Goal: Find specific page/section: Find specific page/section

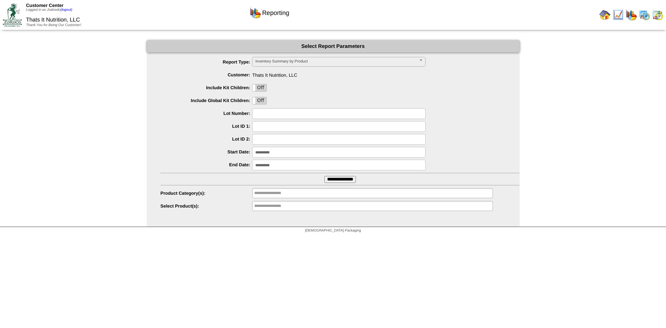
click at [40, 18] on span "Thats It Nutrition, LLC" at bounding box center [53, 20] width 54 height 6
click at [7, 11] on img at bounding box center [12, 14] width 19 height 23
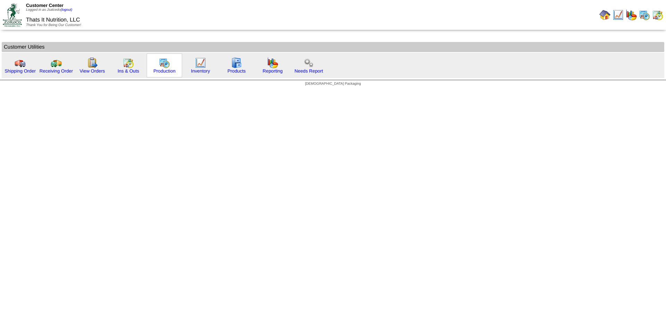
click at [168, 59] on img at bounding box center [164, 62] width 11 height 11
